Goal: Task Accomplishment & Management: Manage account settings

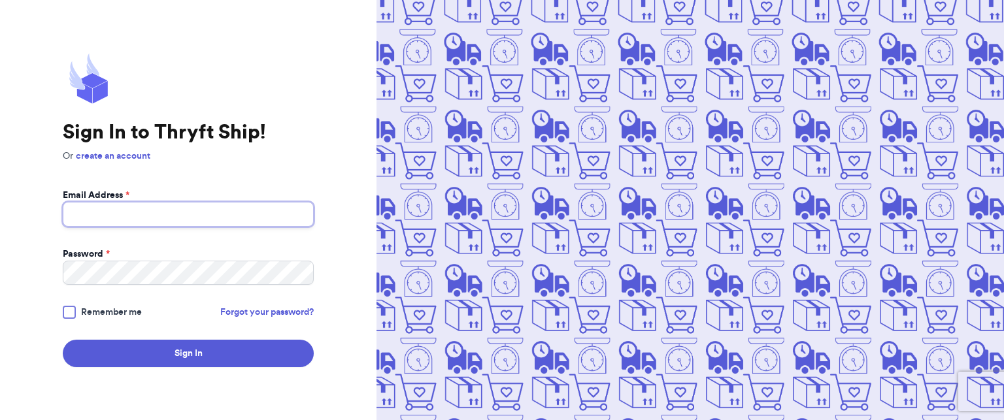
click at [207, 211] on input "Email Address *" at bounding box center [188, 214] width 251 height 25
click at [139, 311] on span "Remember me" at bounding box center [111, 312] width 61 height 13
click at [0, 0] on input "Remember me" at bounding box center [0, 0] width 0 height 0
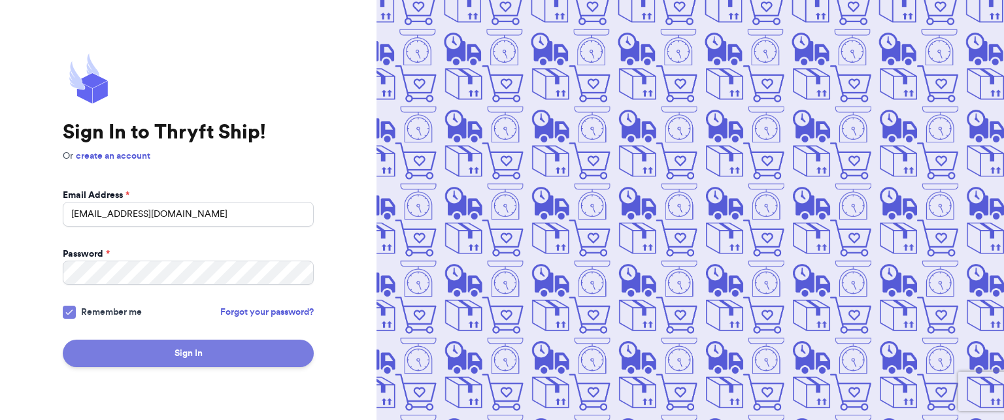
click at [150, 345] on button "Sign In" at bounding box center [188, 353] width 251 height 27
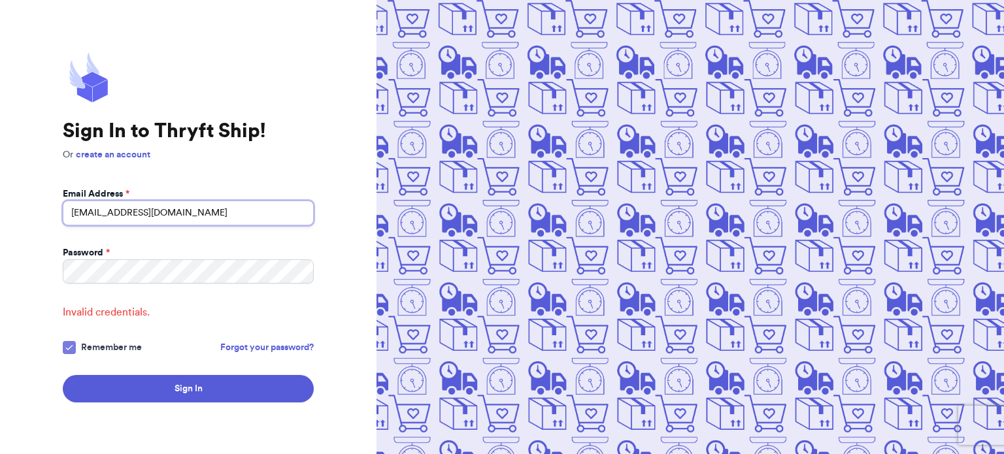
click at [90, 222] on input "[EMAIL_ADDRESS][DOMAIN_NAME]" at bounding box center [188, 213] width 251 height 25
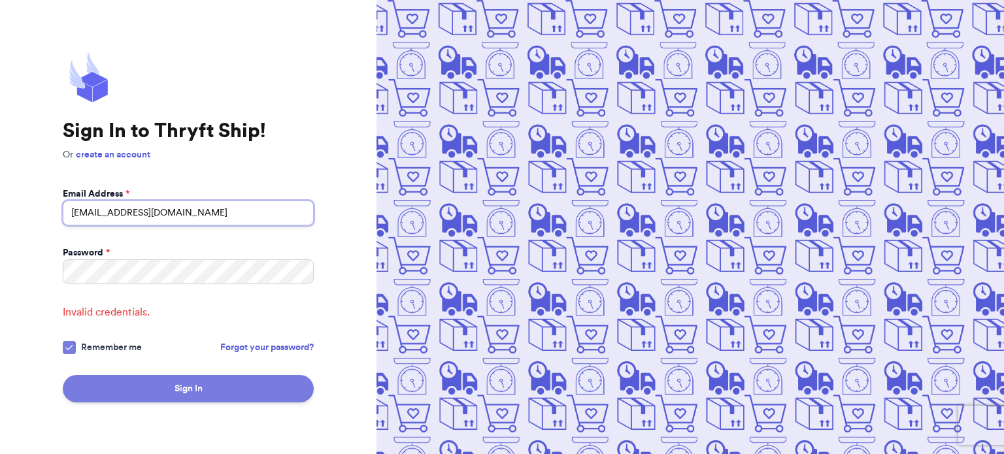
type input "[EMAIL_ADDRESS][DOMAIN_NAME]"
click at [188, 399] on button "Sign In" at bounding box center [188, 388] width 251 height 27
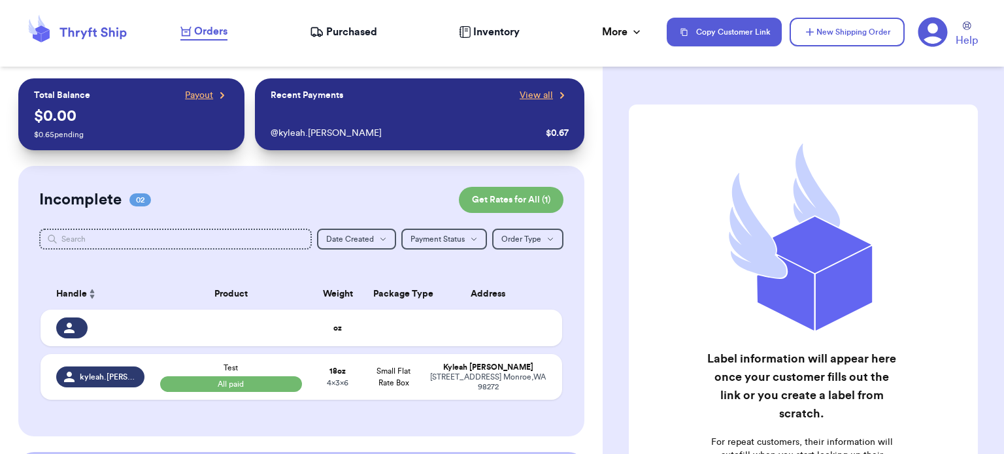
click at [485, 30] on span "Inventory" at bounding box center [496, 32] width 46 height 16
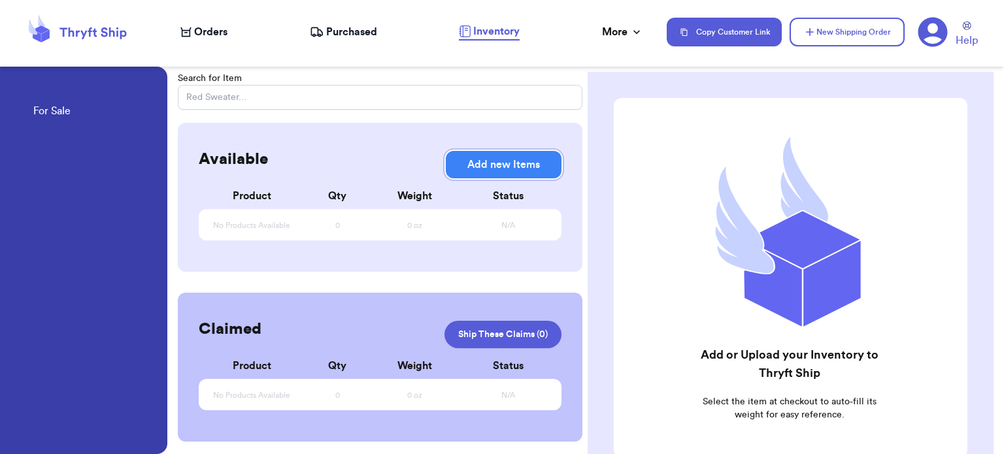
click at [510, 165] on button "Add new Items" at bounding box center [504, 164] width 116 height 27
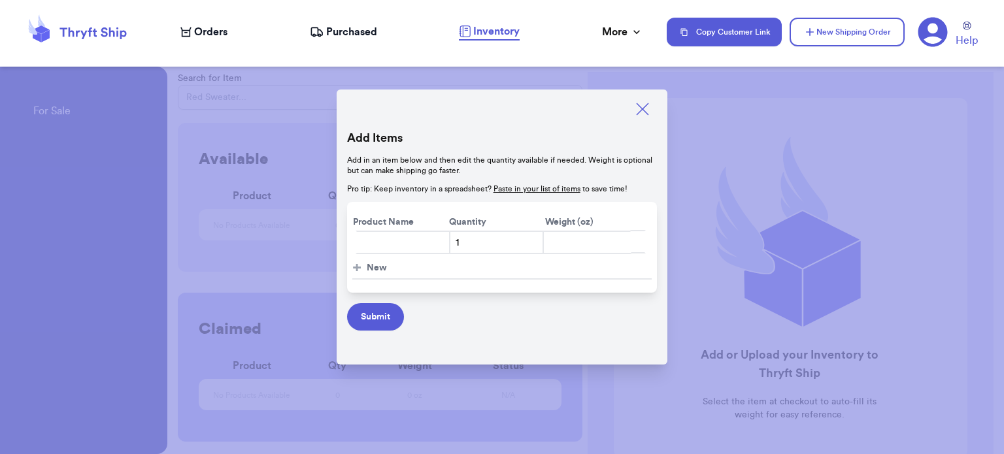
click at [523, 188] on link "Paste in your list of items" at bounding box center [537, 189] width 87 height 8
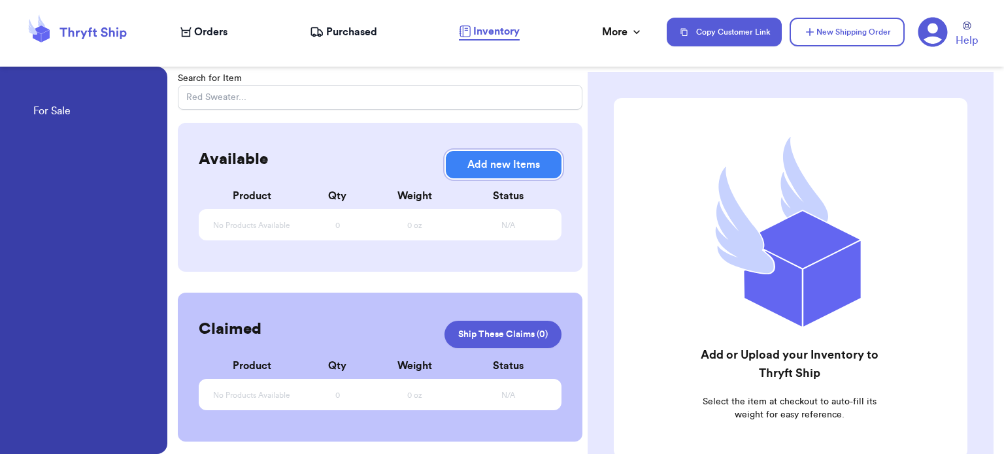
click at [507, 152] on button "Add new Items" at bounding box center [504, 164] width 116 height 27
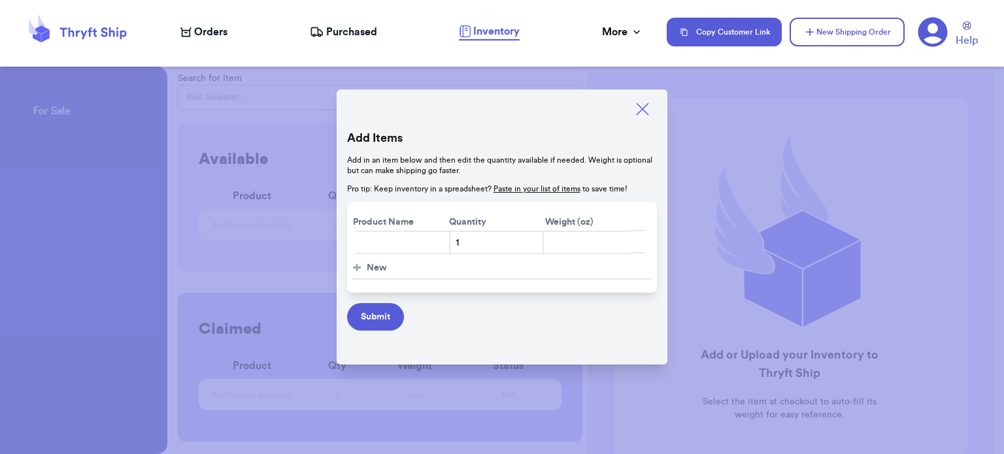
click at [374, 265] on span "New" at bounding box center [377, 268] width 20 height 13
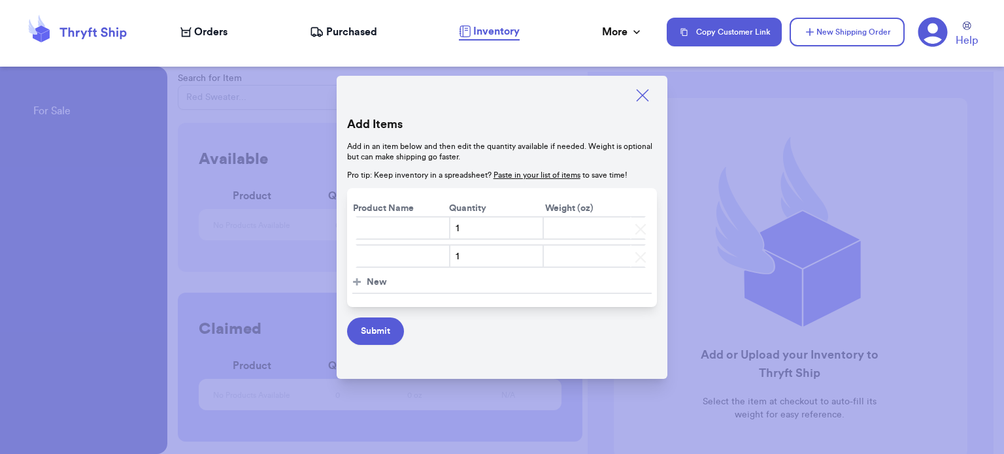
click at [419, 224] on input "text" at bounding box center [403, 228] width 95 height 24
type input "1"
type input "10.5"
type input "2"
type input "10.6"
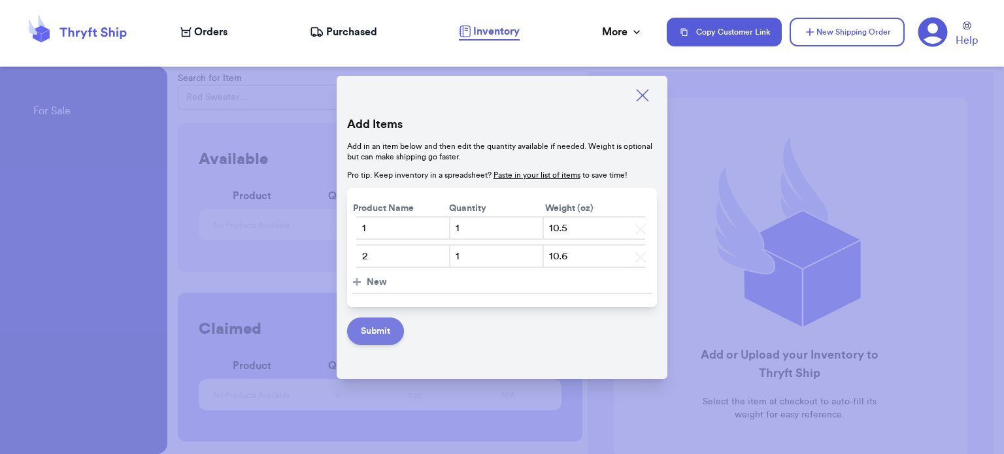
click at [374, 326] on button "Submit" at bounding box center [375, 331] width 57 height 27
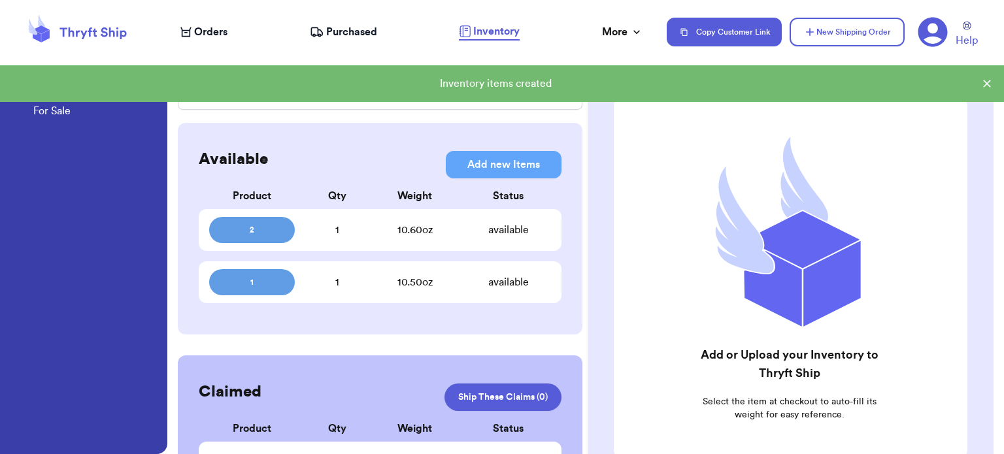
click at [356, 222] on div "1" at bounding box center [338, 230] width 86 height 16
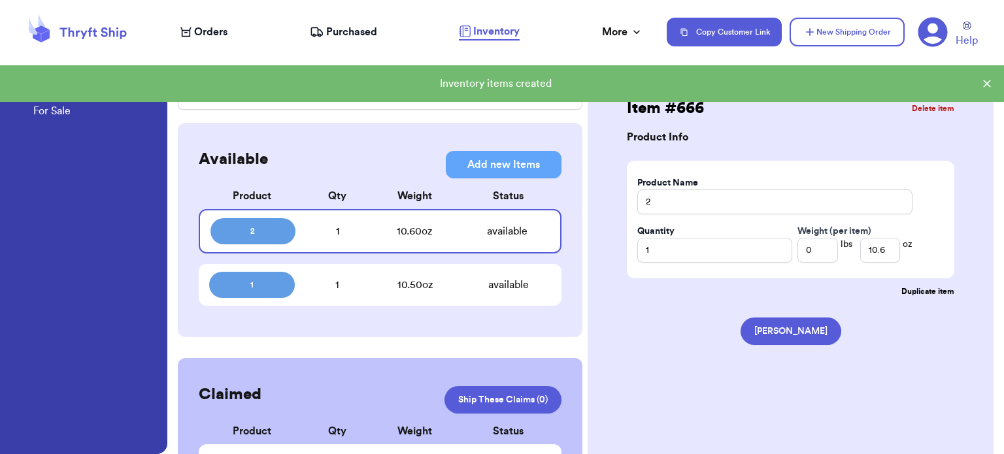
click at [376, 282] on div "10.50 oz" at bounding box center [415, 285] width 101 height 16
type input "1"
type input "10.5"
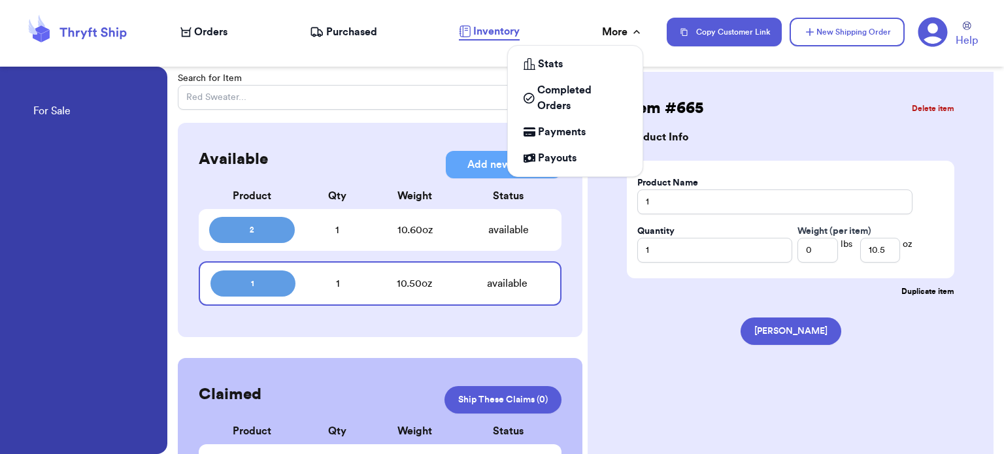
click at [613, 28] on div "More" at bounding box center [622, 32] width 41 height 16
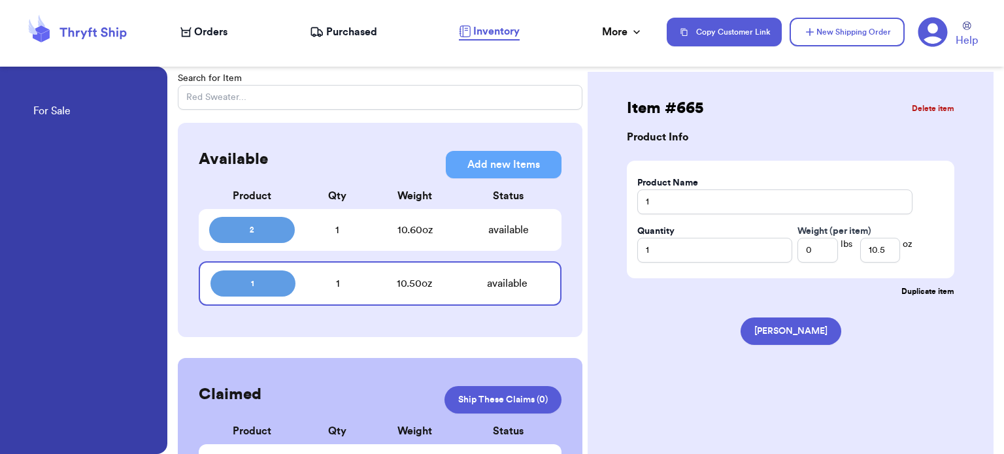
click at [611, 345] on div "Item # 665 Delete item Product Info Product Name 1 Quantity 1 Weight (per item)…" at bounding box center [791, 306] width 406 height 468
click at [997, 120] on div "Search for Item Available Add new Items Add new Items Product Qty Weight Status…" at bounding box center [586, 306] width 826 height 468
click at [61, 109] on link "For Sale" at bounding box center [51, 112] width 37 height 18
click at [95, 32] on icon at bounding box center [93, 33] width 67 height 12
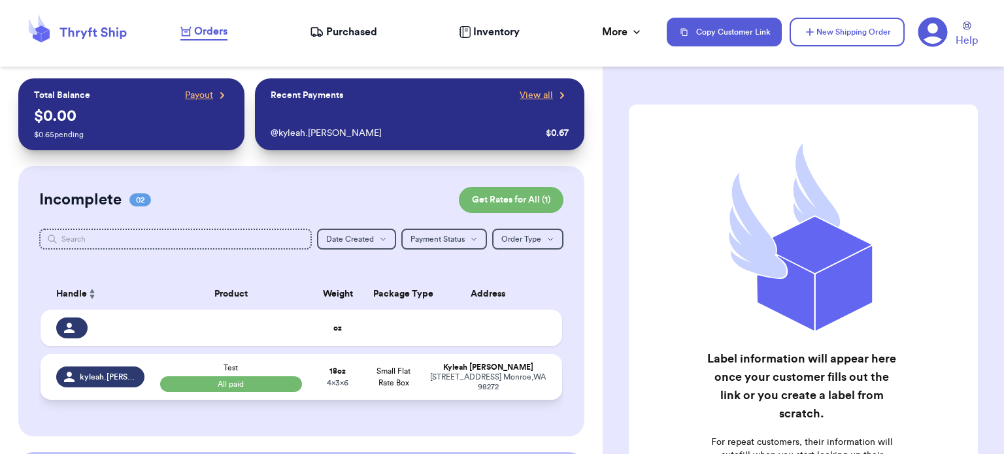
click at [462, 379] on div "[STREET_ADDRESS]" at bounding box center [488, 383] width 117 height 20
select select "paid"
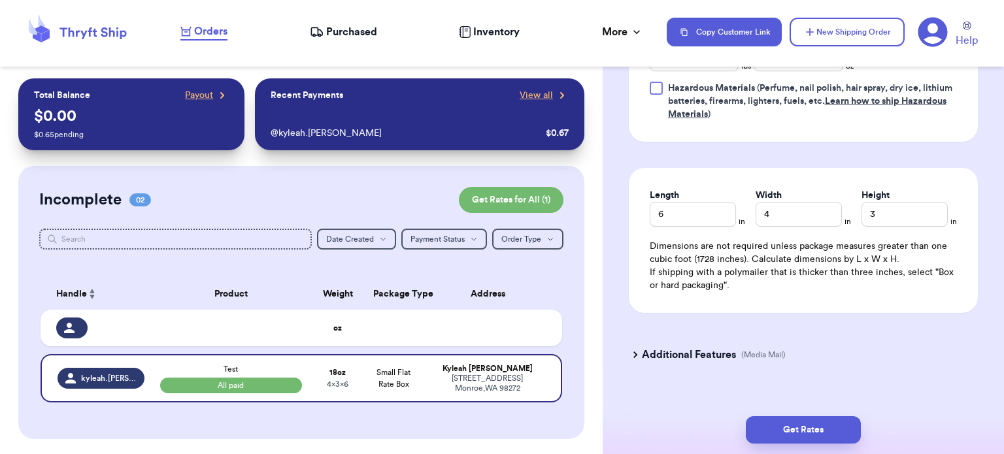
scroll to position [718, 0]
drag, startPoint x: 685, startPoint y: 212, endPoint x: 519, endPoint y: 250, distance: 170.5
click at [519, 250] on div "Customer Link New Order Total Balance Payout $ 0.00 $ 0.65 pending Recent Payme…" at bounding box center [502, 227] width 1004 height 454
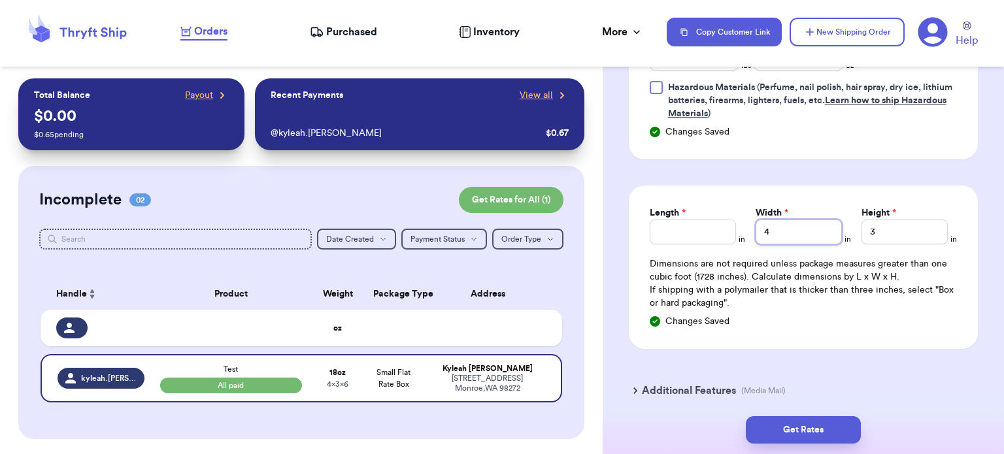
drag, startPoint x: 790, startPoint y: 219, endPoint x: 646, endPoint y: 229, distance: 144.2
click at [646, 229] on div "Length * in Width * 4 in Height * 3 in Dimensions are not required unless packa…" at bounding box center [803, 267] width 349 height 163
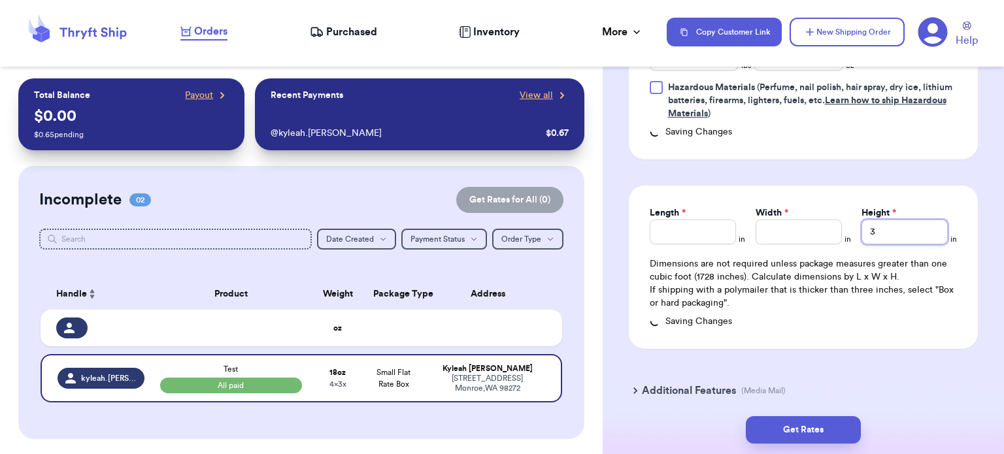
drag, startPoint x: 801, startPoint y: 248, endPoint x: 766, endPoint y: 250, distance: 34.7
click at [766, 250] on div "Length * in Width * in Height * 3 in Dimensions are not required unless package…" at bounding box center [803, 267] width 349 height 163
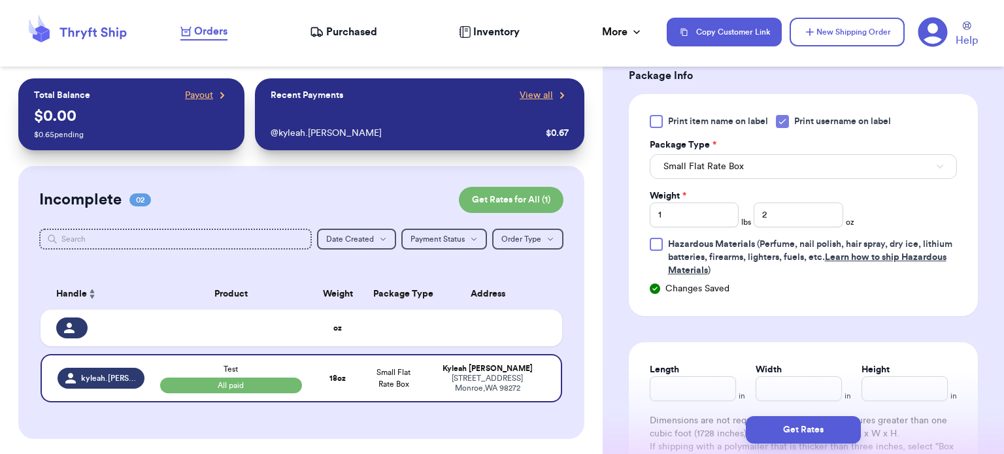
scroll to position [535, 0]
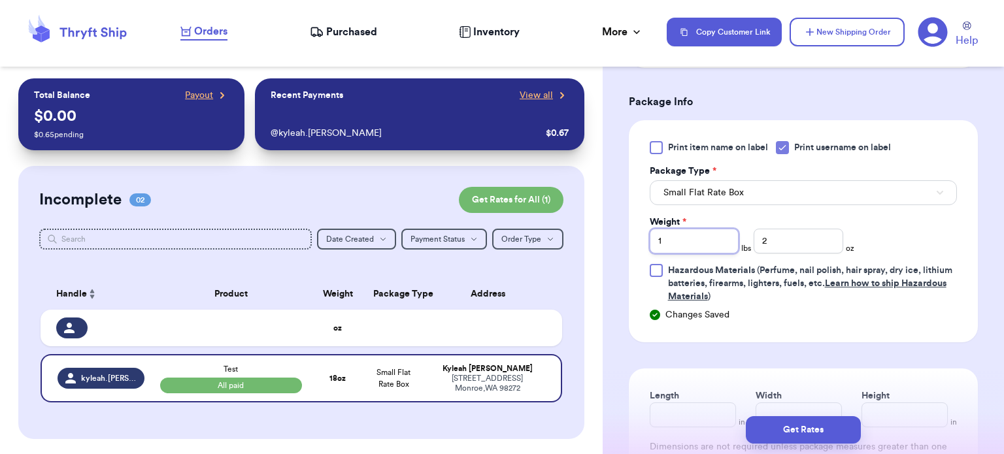
drag, startPoint x: 685, startPoint y: 234, endPoint x: 558, endPoint y: 254, distance: 128.5
click at [558, 254] on div "Customer Link New Order Total Balance Payout $ 0.00 $ 0.65 pending Recent Payme…" at bounding box center [502, 227] width 1004 height 454
click at [778, 227] on div "Weight * lbs 2 oz" at bounding box center [752, 235] width 205 height 38
click at [769, 184] on button "Small Flat Rate Box" at bounding box center [803, 192] width 307 height 25
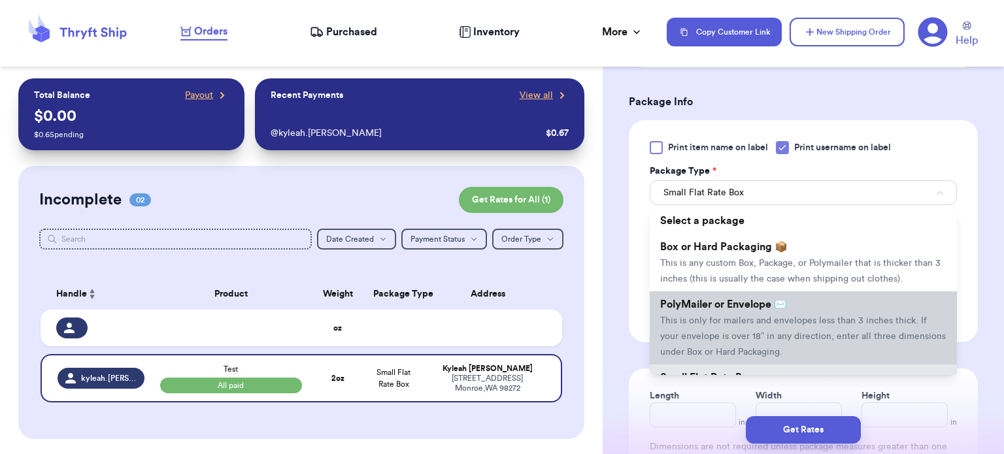
click at [874, 321] on span "This is only for mailers and envelopes less than 3 inches thick. If your envelo…" at bounding box center [803, 336] width 286 height 41
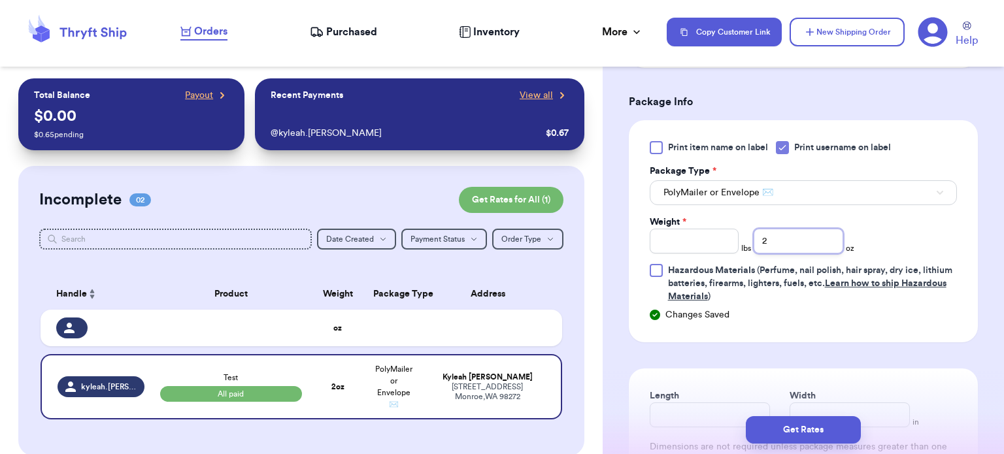
click at [777, 238] on input "2" at bounding box center [799, 241] width 90 height 25
type input "1"
type input "10"
type input "10.5"
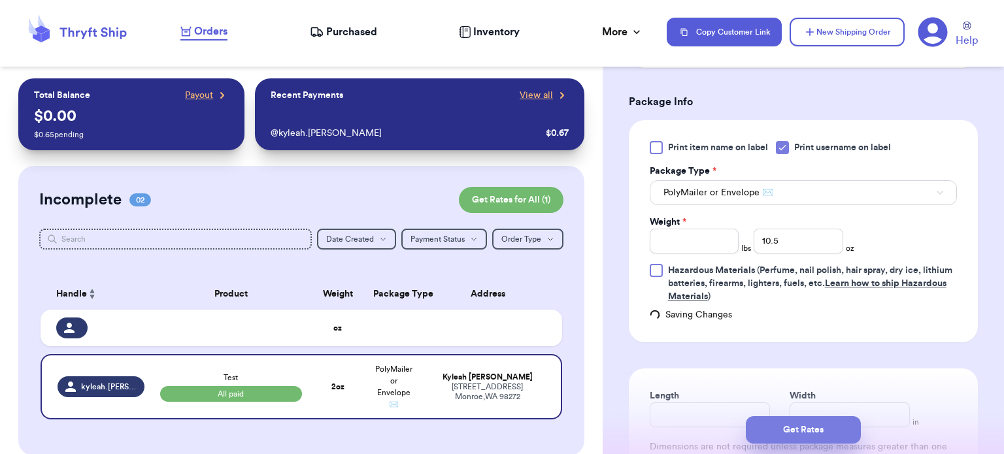
click at [808, 427] on button "Get Rates" at bounding box center [803, 430] width 115 height 27
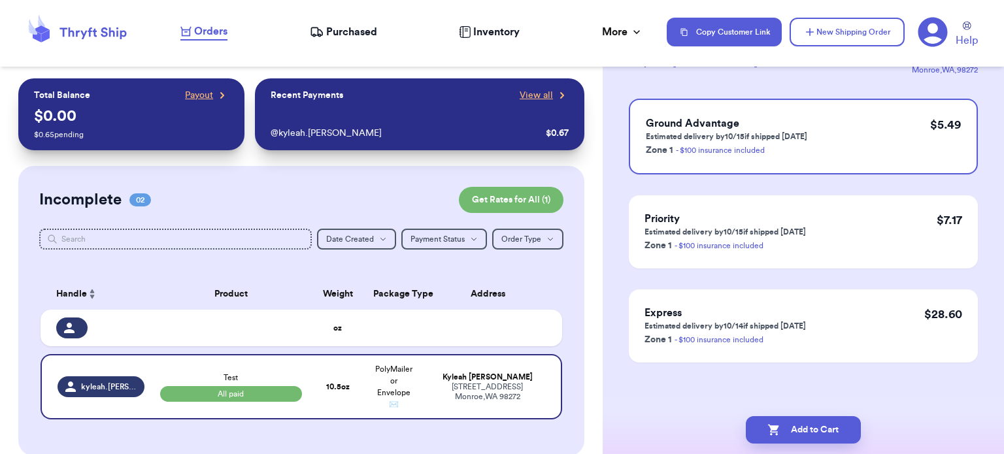
scroll to position [0, 0]
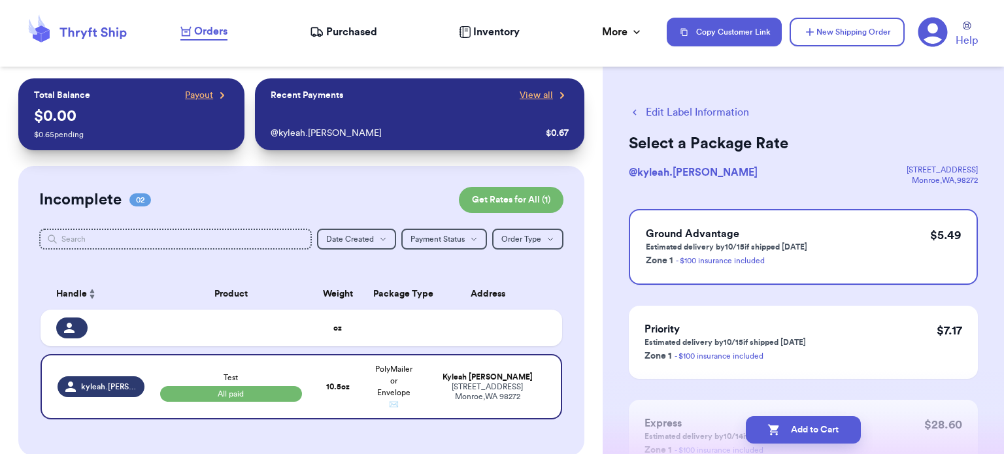
click at [526, 269] on div "Incomplete 02 Get Rates for All ( 1 ) Get Rates for All ( 1 ) Date Created Date…" at bounding box center [301, 311] width 566 height 290
click at [707, 109] on button "Edit Label Information" at bounding box center [689, 113] width 120 height 16
select select "paid"
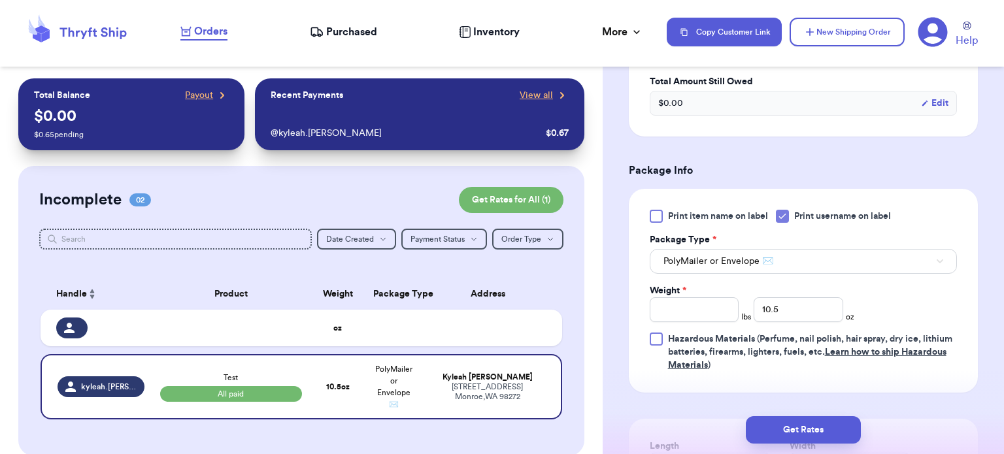
scroll to position [471, 0]
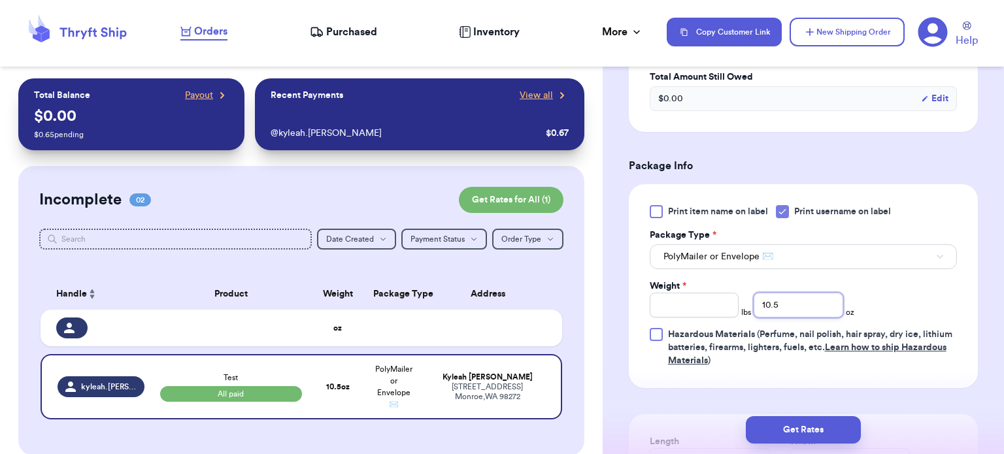
click at [804, 303] on input "10.5" at bounding box center [799, 305] width 90 height 25
type input "10"
type input "10.6"
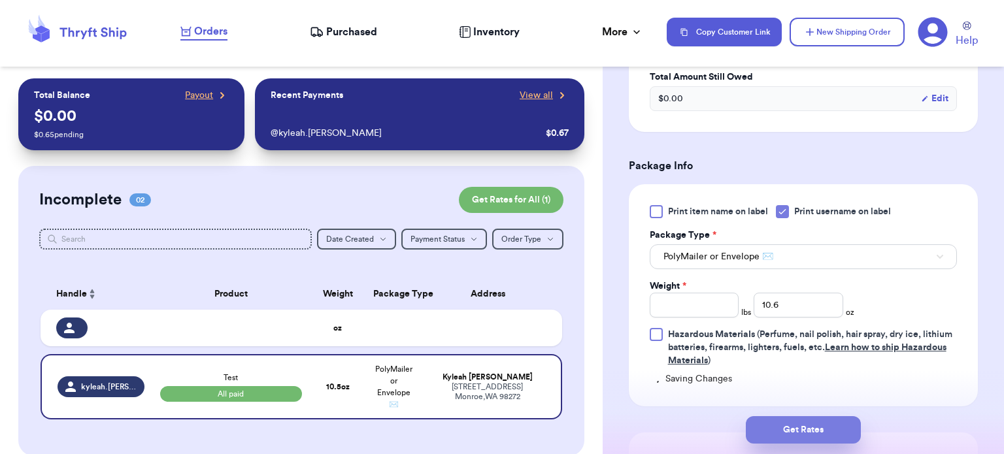
click at [816, 435] on button "Get Rates" at bounding box center [803, 430] width 115 height 27
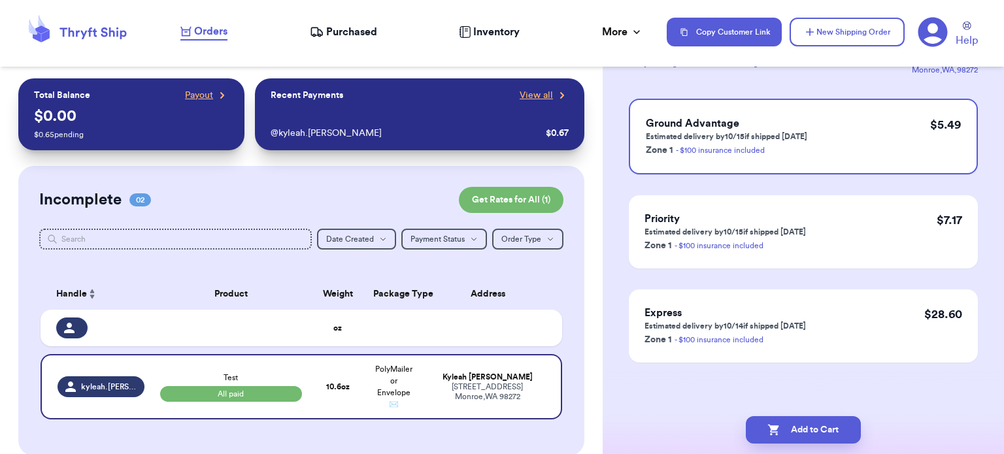
scroll to position [0, 0]
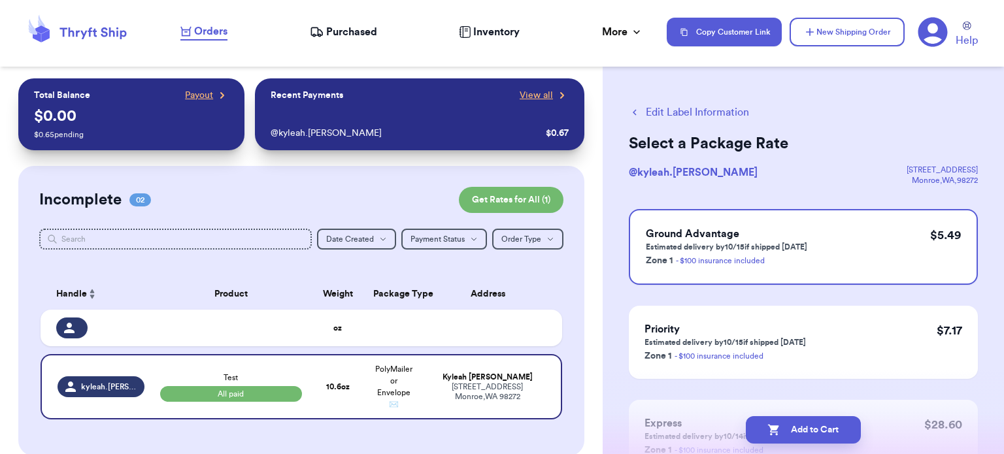
click at [653, 108] on button "Edit Label Information" at bounding box center [689, 113] width 120 height 16
select select "paid"
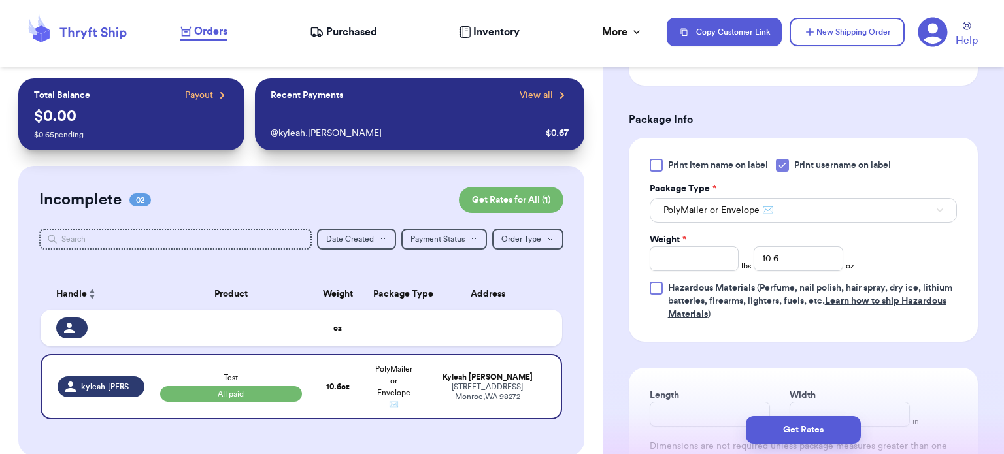
scroll to position [523, 0]
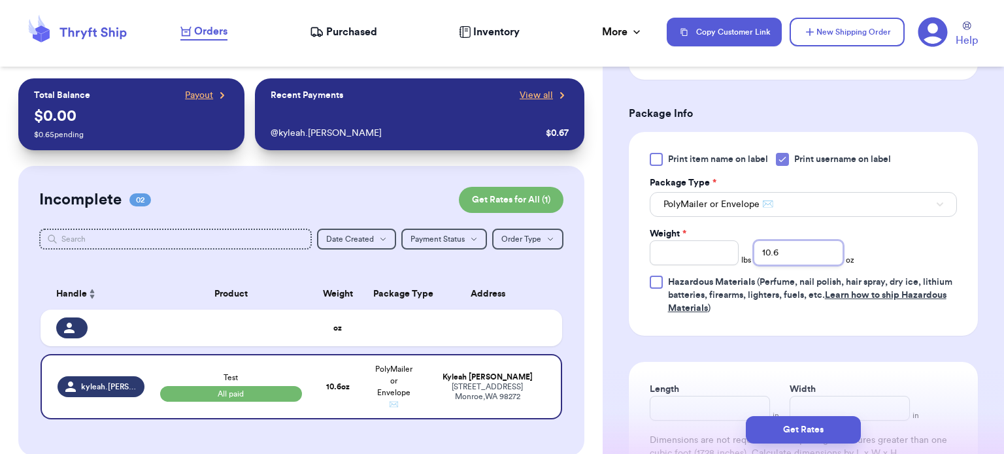
click at [786, 245] on input "10.6" at bounding box center [799, 253] width 90 height 25
type input "8"
type input "8.8"
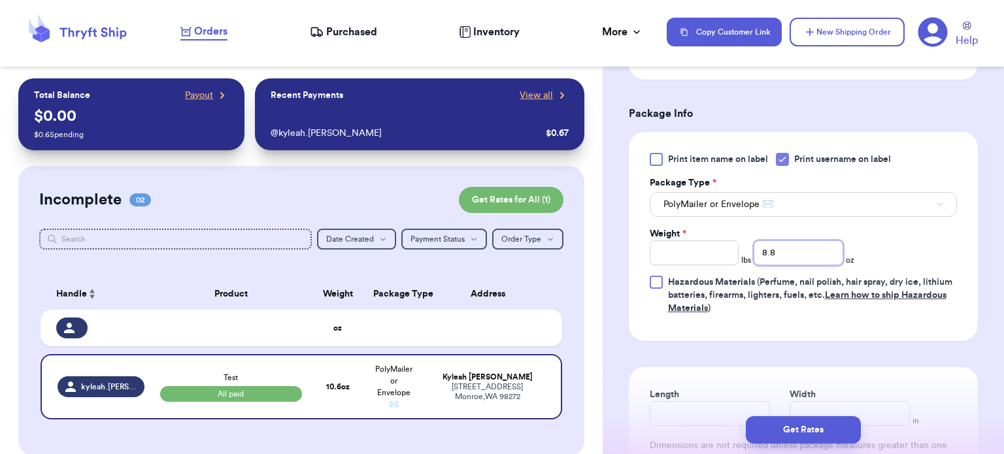
type input "8.8"
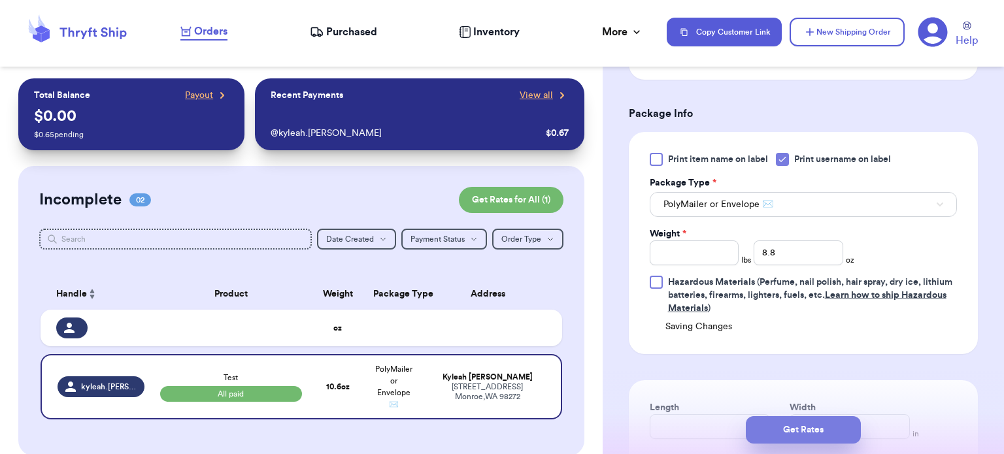
click at [813, 423] on button "Get Rates" at bounding box center [803, 430] width 115 height 27
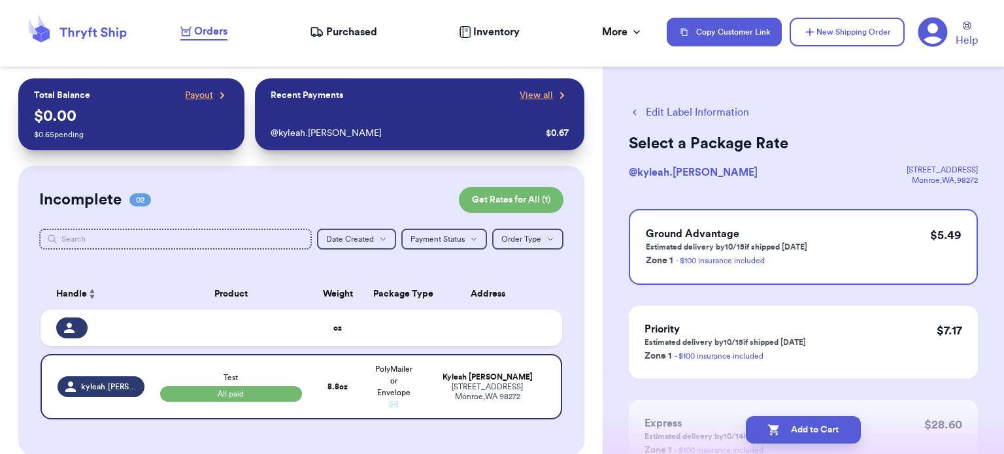
click at [659, 114] on button "Edit Label Information" at bounding box center [689, 113] width 120 height 16
select select "paid"
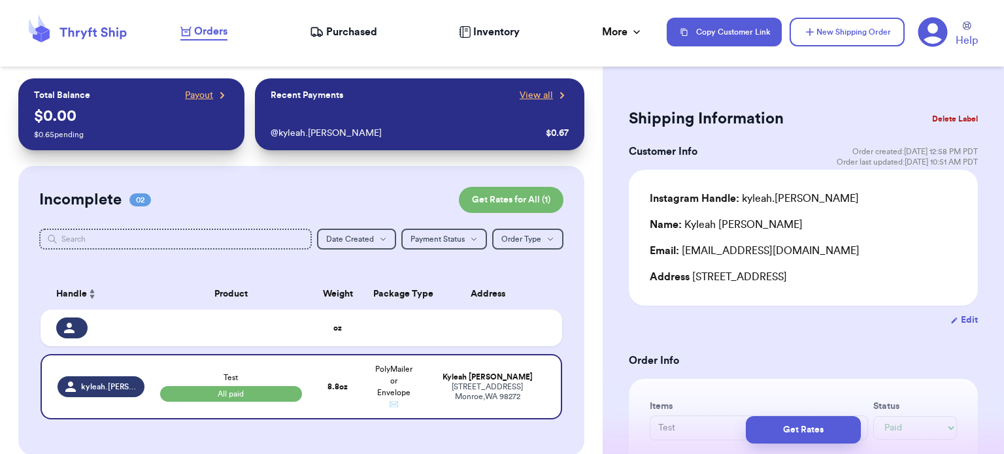
type input "1"
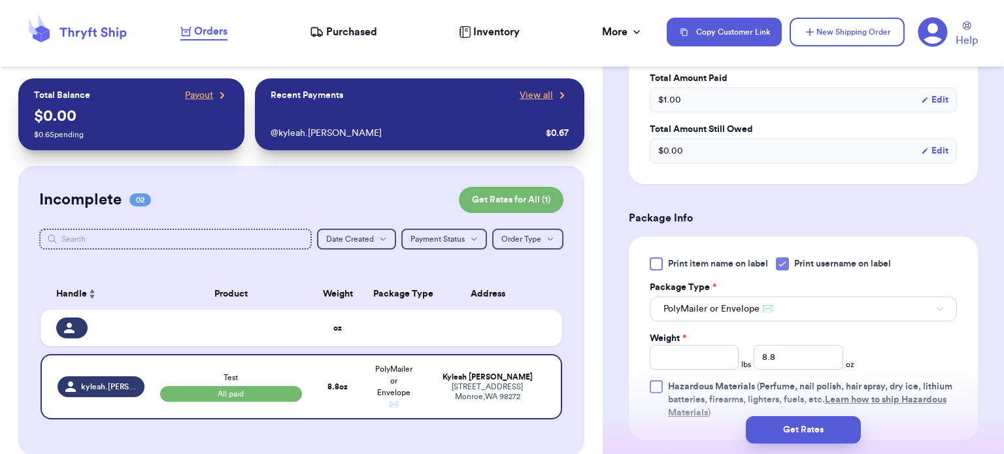
scroll to position [445, 0]
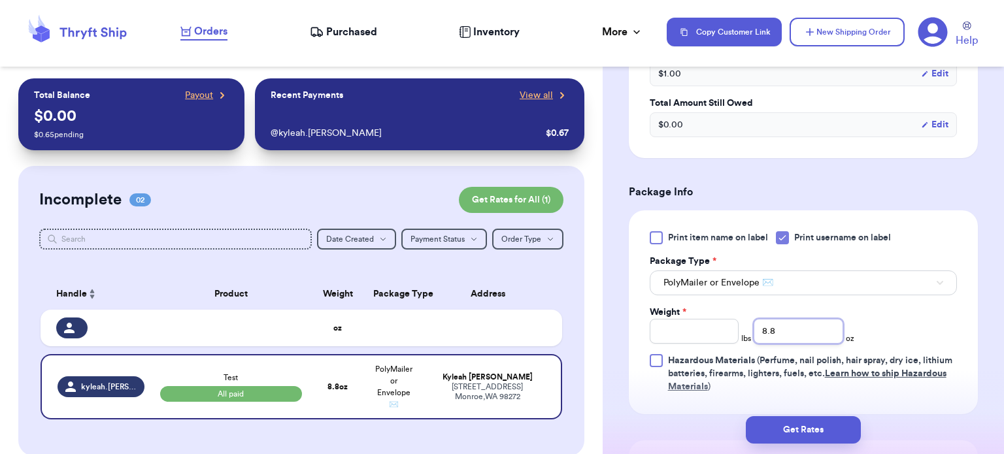
click at [779, 321] on input "8.8" at bounding box center [799, 331] width 90 height 25
type input "3"
type input "3.2"
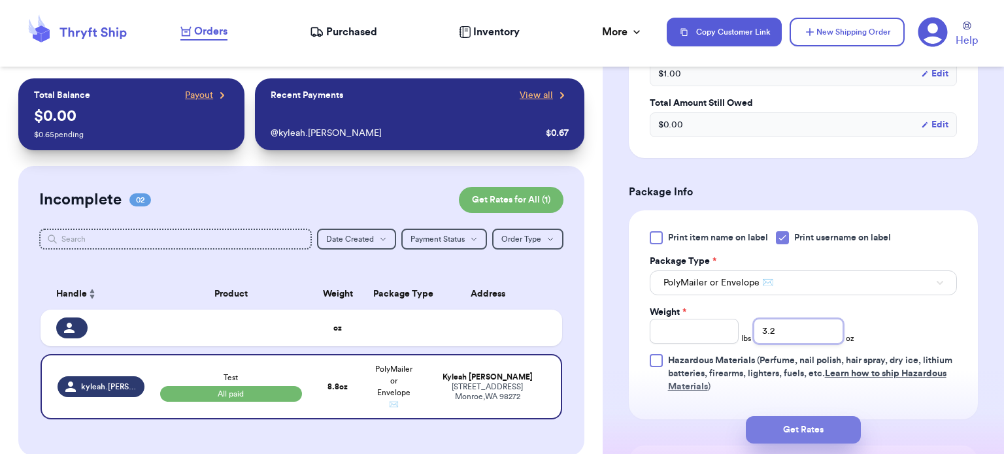
type input "3.2"
click at [819, 439] on button "Get Rates" at bounding box center [803, 430] width 115 height 27
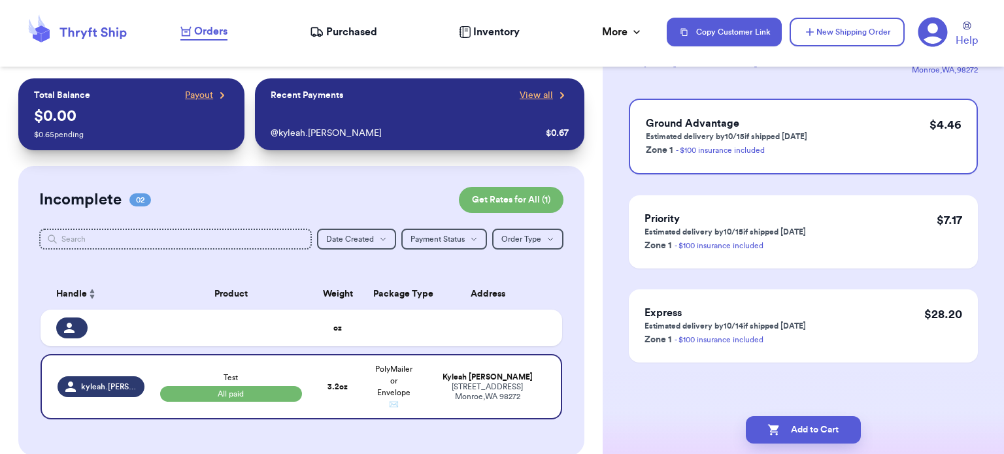
scroll to position [0, 0]
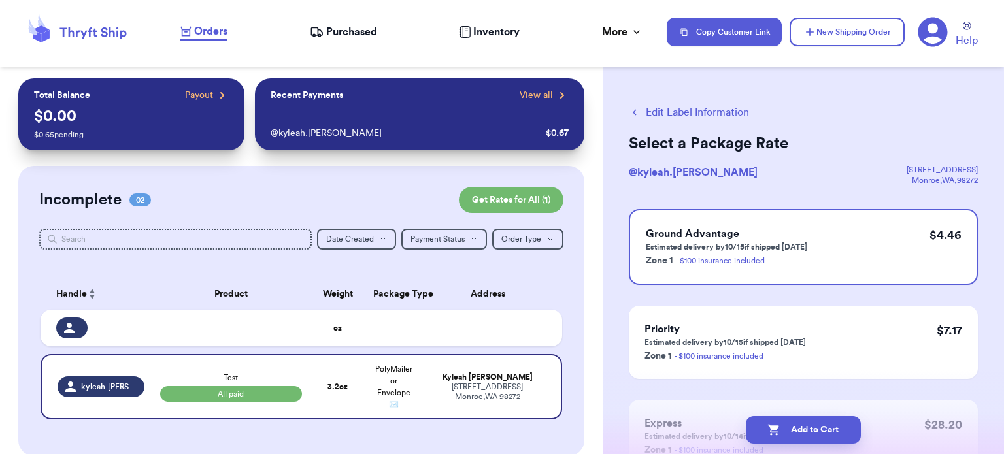
click at [646, 107] on button "Edit Label Information" at bounding box center [689, 113] width 120 height 16
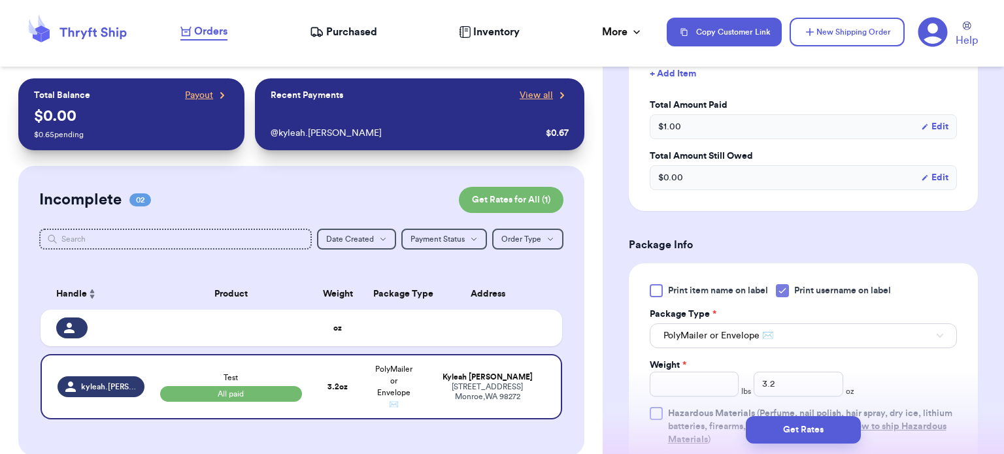
scroll to position [549, 0]
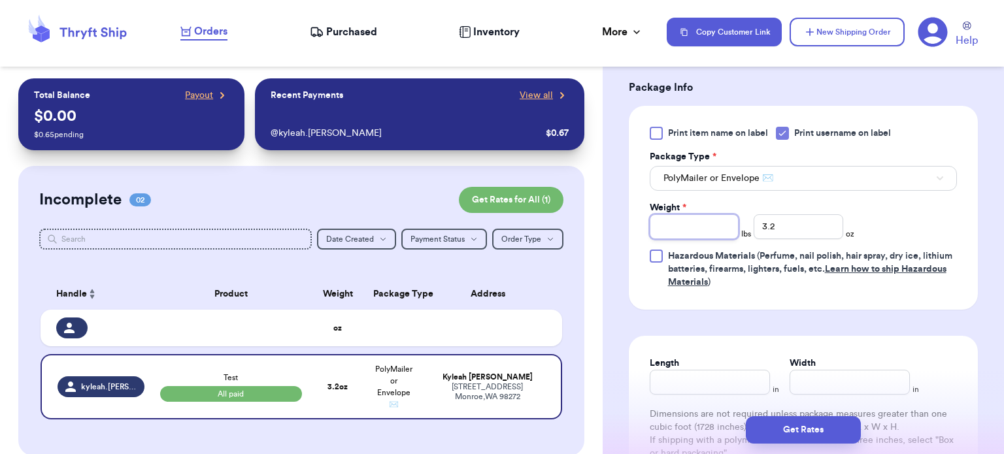
click at [694, 216] on input "Weight *" at bounding box center [695, 226] width 90 height 25
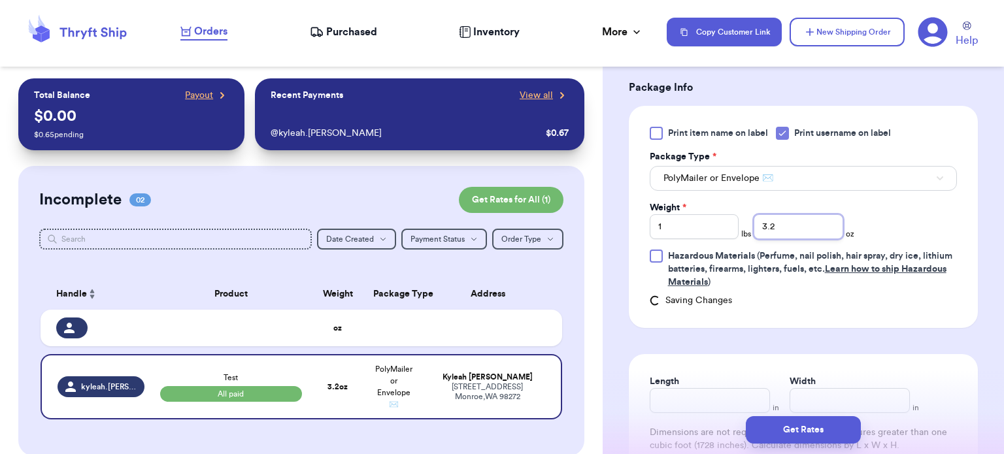
click at [780, 231] on input "3.2" at bounding box center [799, 226] width 90 height 25
click at [790, 426] on button "Get Rates" at bounding box center [803, 430] width 115 height 27
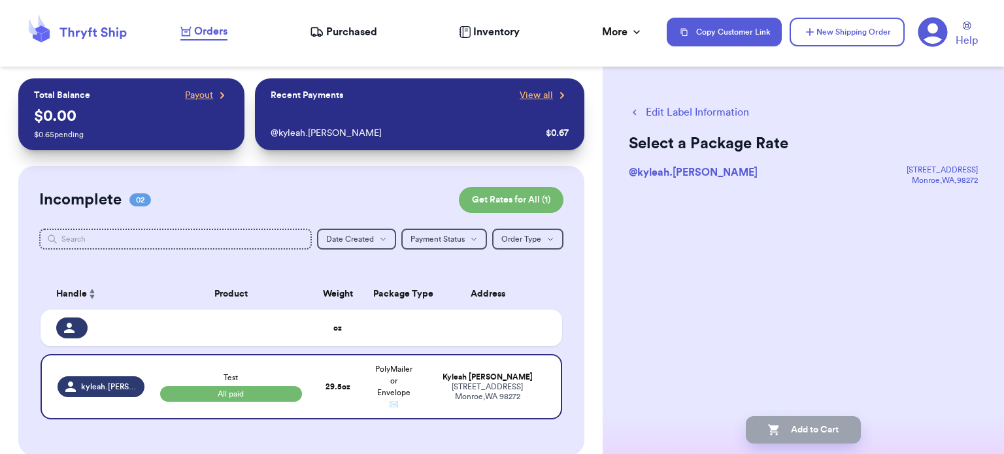
scroll to position [0, 0]
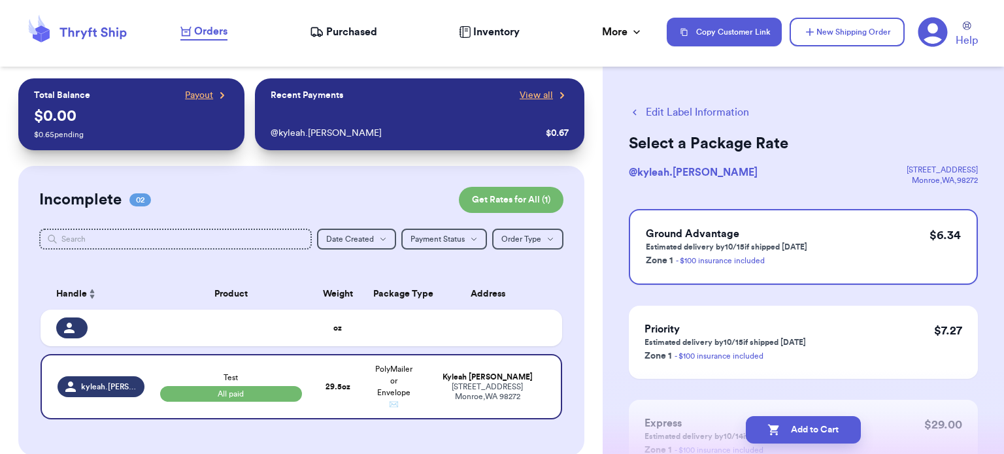
click at [641, 113] on button "Edit Label Information" at bounding box center [689, 113] width 120 height 16
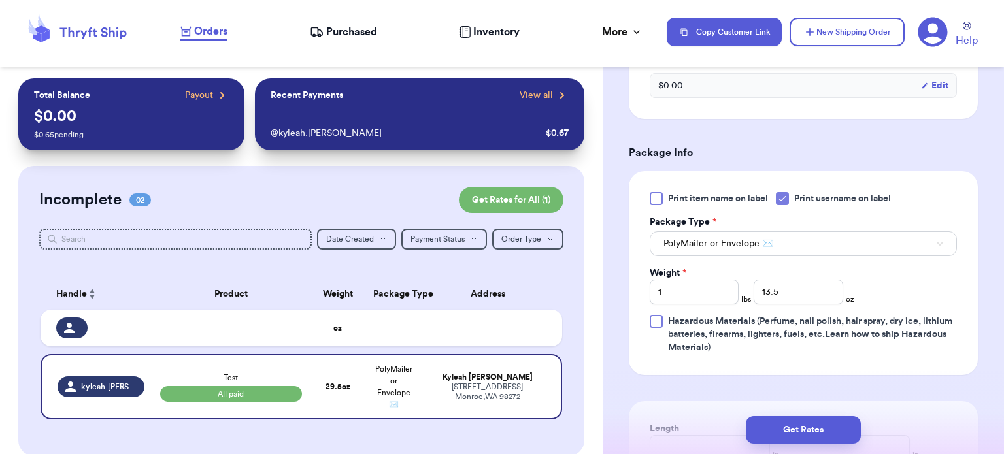
scroll to position [497, 0]
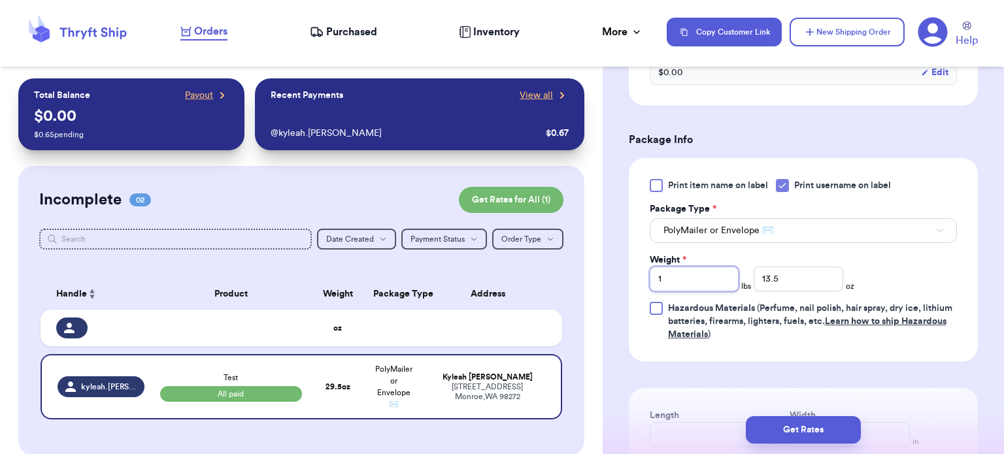
click at [668, 276] on input "1" at bounding box center [695, 279] width 90 height 25
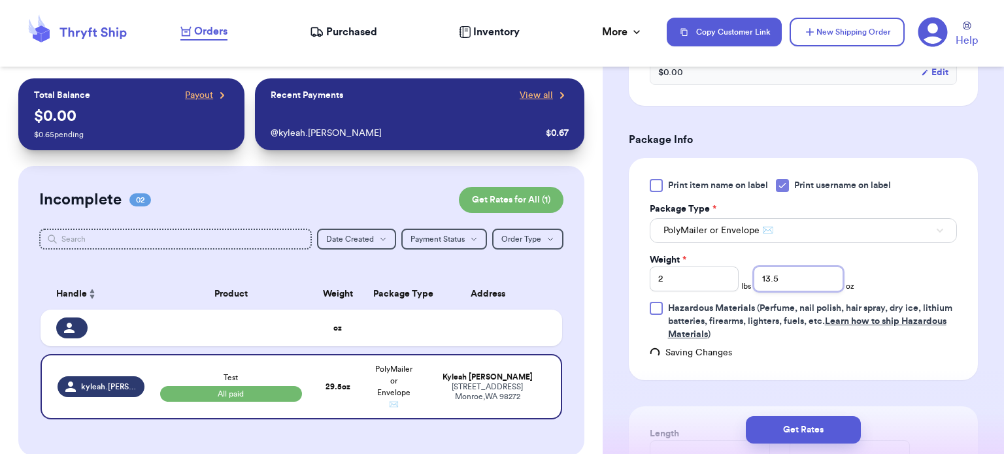
click at [782, 284] on input "13.5" at bounding box center [799, 279] width 90 height 25
click at [790, 441] on button "Get Rates" at bounding box center [803, 430] width 115 height 27
